Goal: Transaction & Acquisition: Purchase product/service

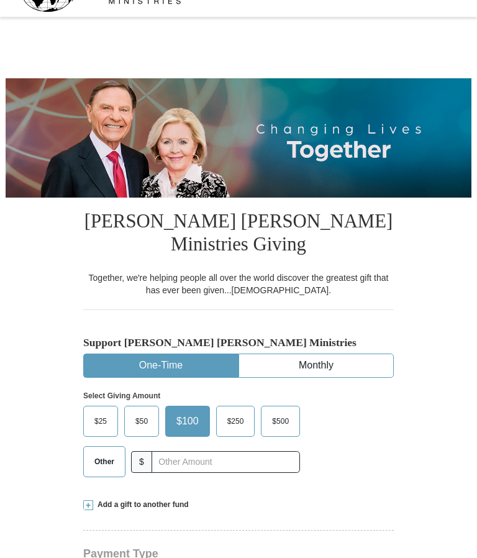
select select "TX"
click at [108, 420] on span "$25" at bounding box center [100, 421] width 25 height 19
click at [0, 0] on input "$25" at bounding box center [0, 0] width 0 height 0
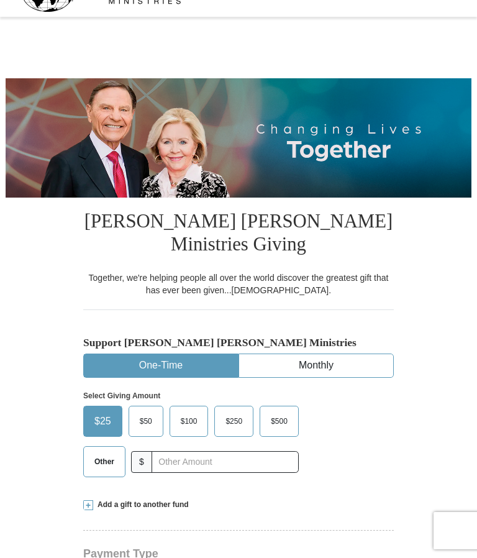
click at [104, 420] on span "$25" at bounding box center [102, 421] width 29 height 19
click at [0, 0] on input "$25" at bounding box center [0, 0] width 0 height 0
click at [102, 418] on span "$25" at bounding box center [102, 421] width 29 height 19
click at [0, 0] on input "$25" at bounding box center [0, 0] width 0 height 0
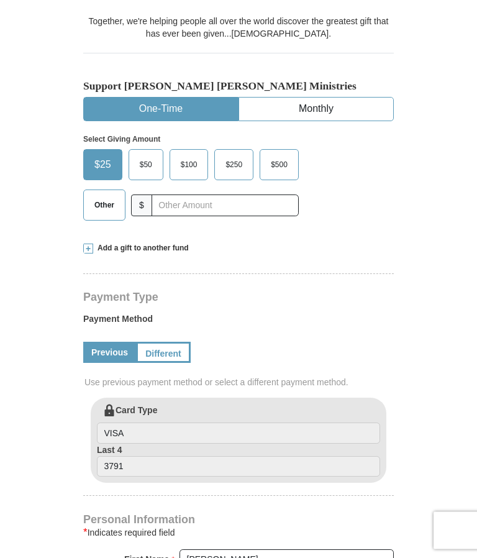
scroll to position [285, 0]
click at [183, 342] on link "Different" at bounding box center [163, 352] width 55 height 21
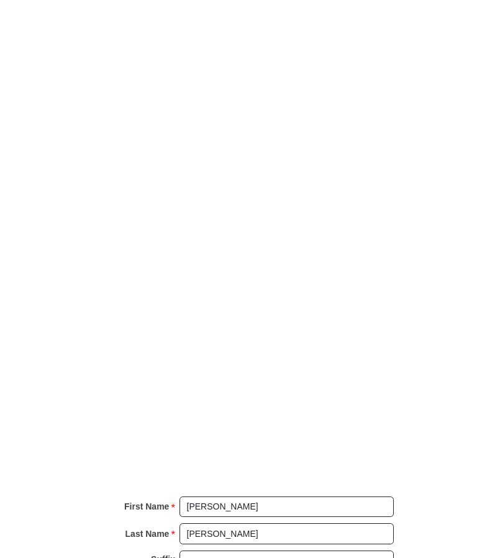
scroll to position [958, 0]
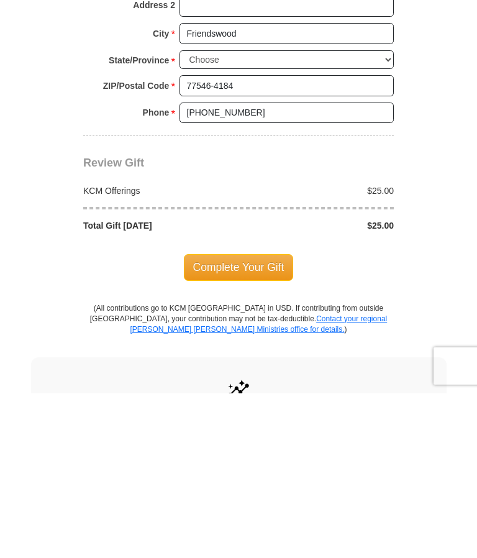
click at [251, 419] on span "Complete Your Gift" at bounding box center [239, 432] width 110 height 26
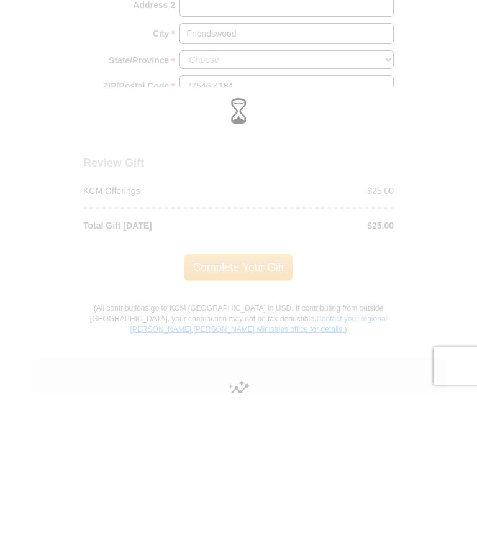
scroll to position [1123, 0]
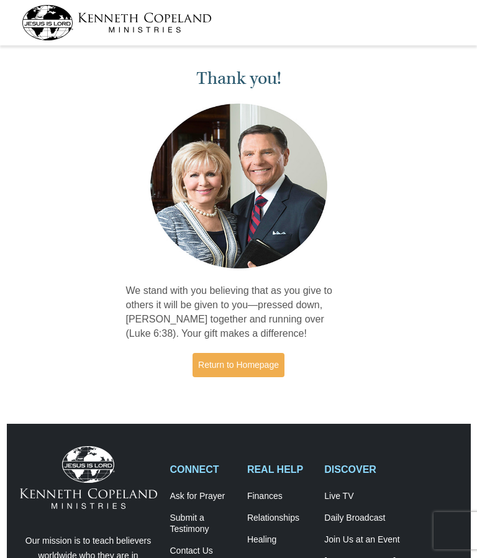
click at [262, 366] on link "Return to Homepage" at bounding box center [239, 365] width 92 height 24
